Goal: Transaction & Acquisition: Download file/media

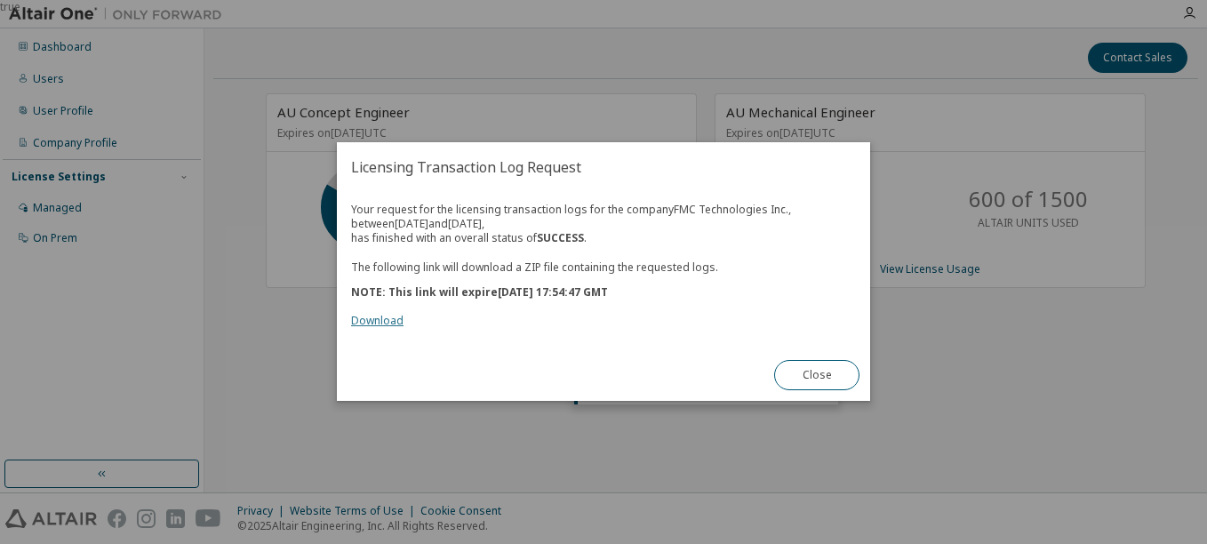
click at [395, 321] on link "Download" at bounding box center [377, 321] width 52 height 15
click at [381, 316] on link "Download" at bounding box center [377, 321] width 52 height 15
